Goal: Entertainment & Leisure: Consume media (video, audio)

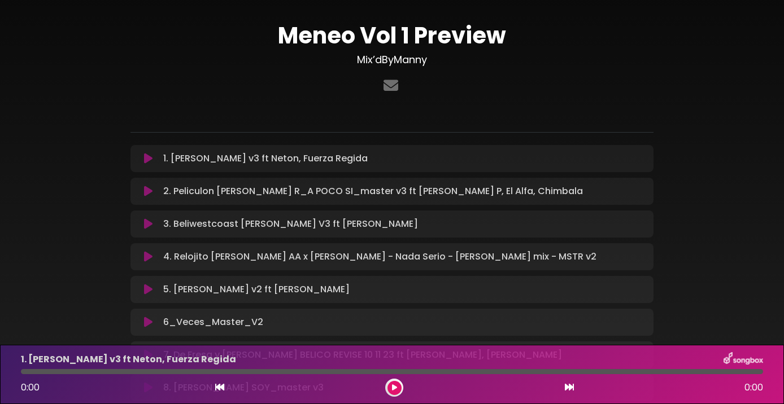
scroll to position [20, 0]
click at [151, 194] on icon at bounding box center [148, 190] width 8 height 11
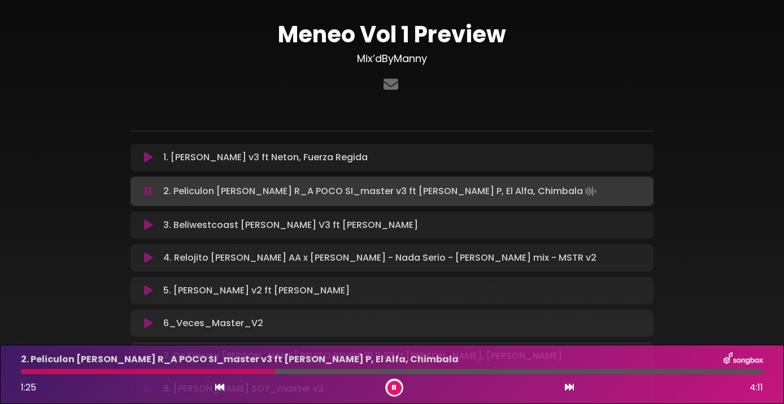
click at [391, 386] on button at bounding box center [394, 388] width 14 height 14
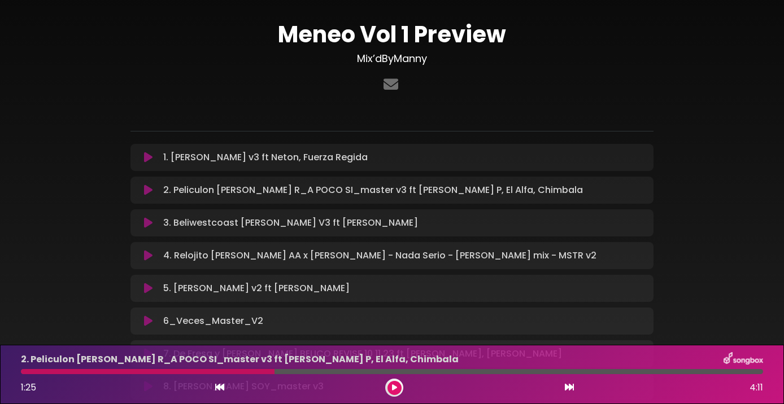
click at [395, 386] on icon at bounding box center [394, 388] width 5 height 7
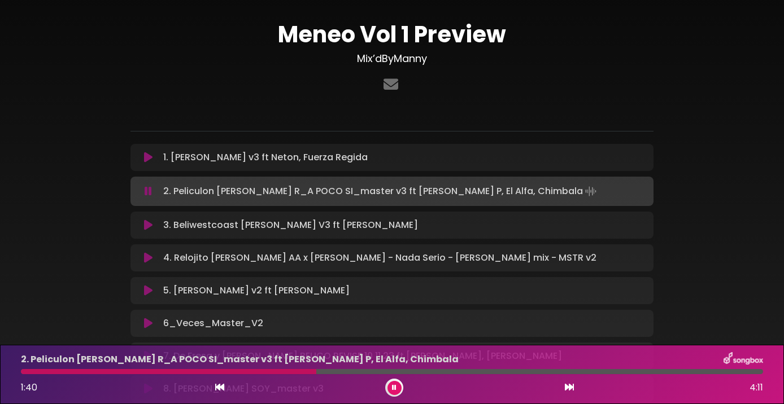
click at [396, 387] on icon at bounding box center [394, 388] width 5 height 7
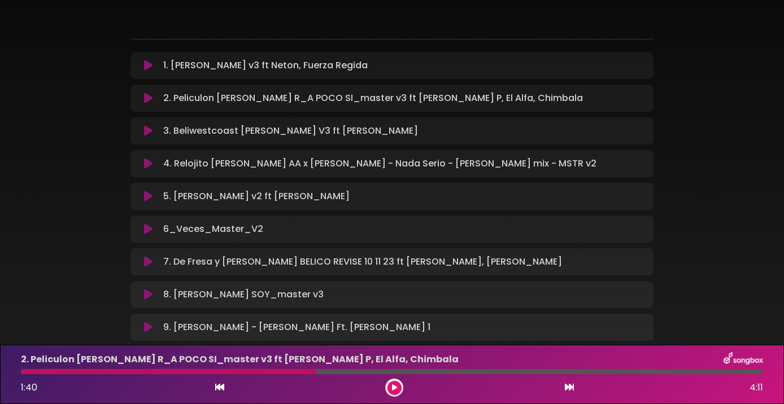
scroll to position [110, 0]
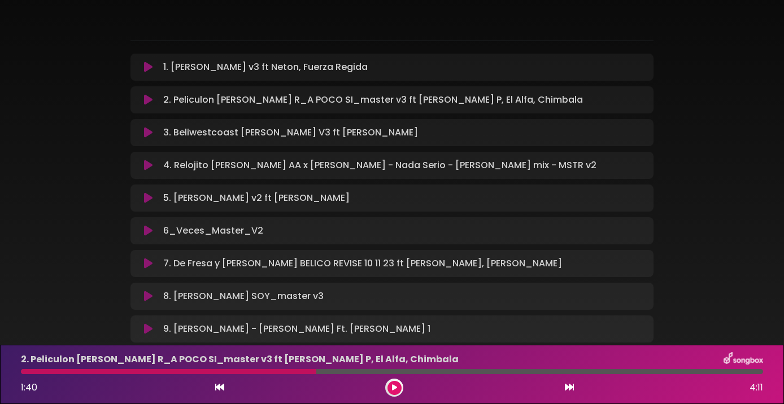
click at [399, 389] on button at bounding box center [394, 388] width 14 height 14
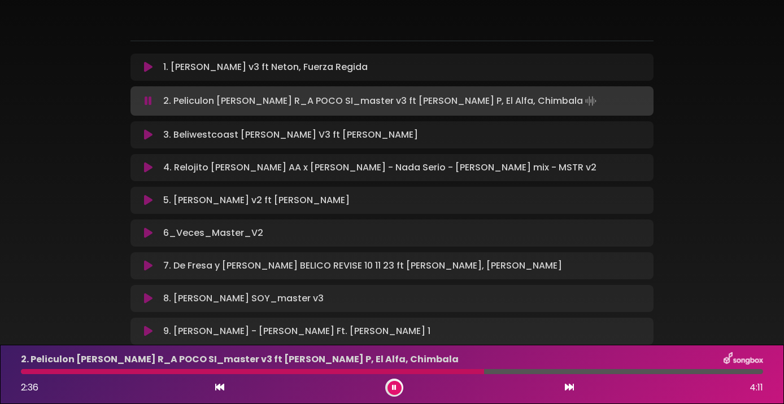
click at [396, 387] on icon at bounding box center [394, 388] width 5 height 7
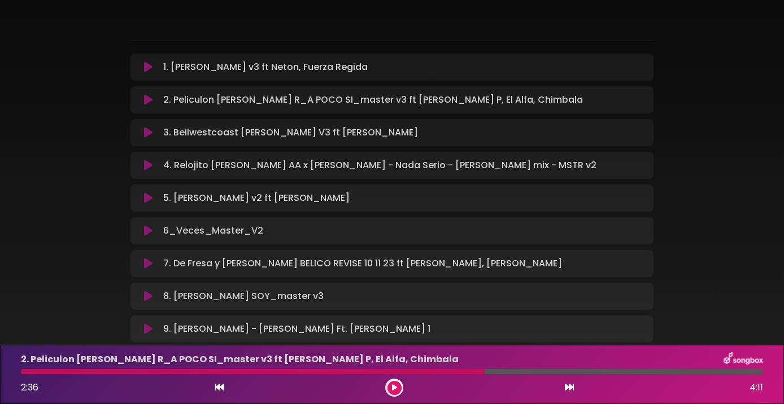
click at [148, 134] on icon at bounding box center [148, 132] width 8 height 11
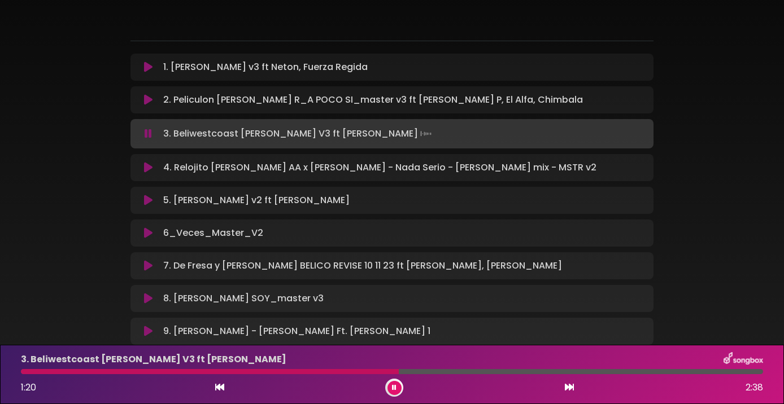
click at [149, 169] on icon at bounding box center [148, 167] width 8 height 11
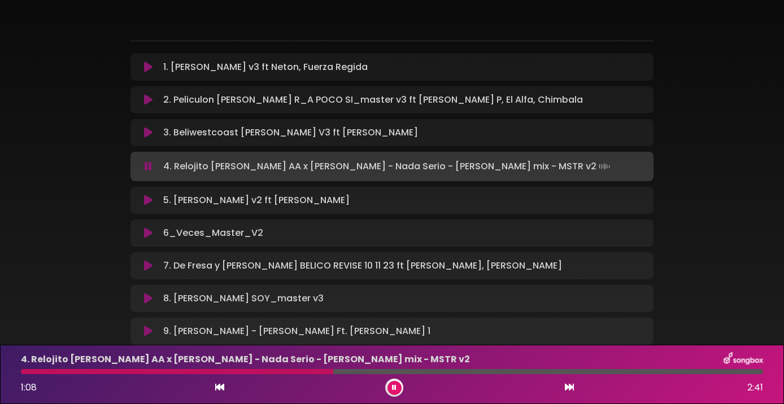
click at [398, 389] on button at bounding box center [394, 388] width 14 height 14
